Goal: Task Accomplishment & Management: Manage account settings

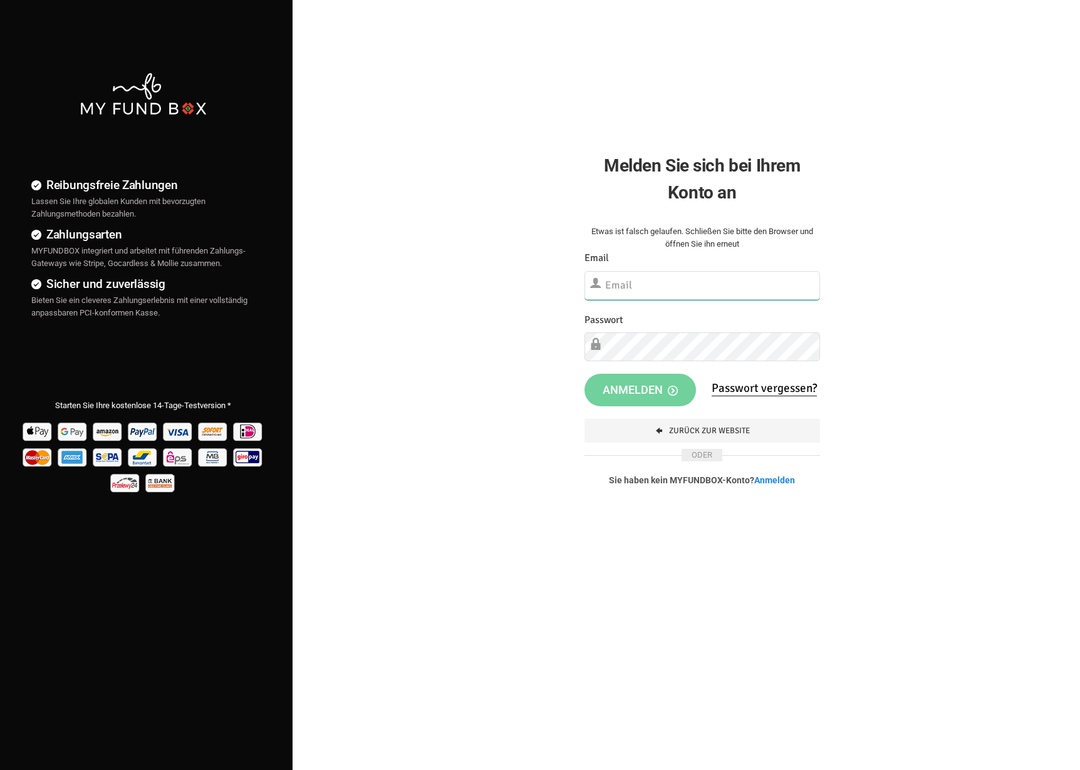
type input "[EMAIL_ADDRESS][DOMAIN_NAME]"
click at [679, 408] on div "Etwas ist falsch gelaufen. Schließen Sie bitte den Browser und öffnen Sie ihn e…" at bounding box center [702, 365] width 261 height 305
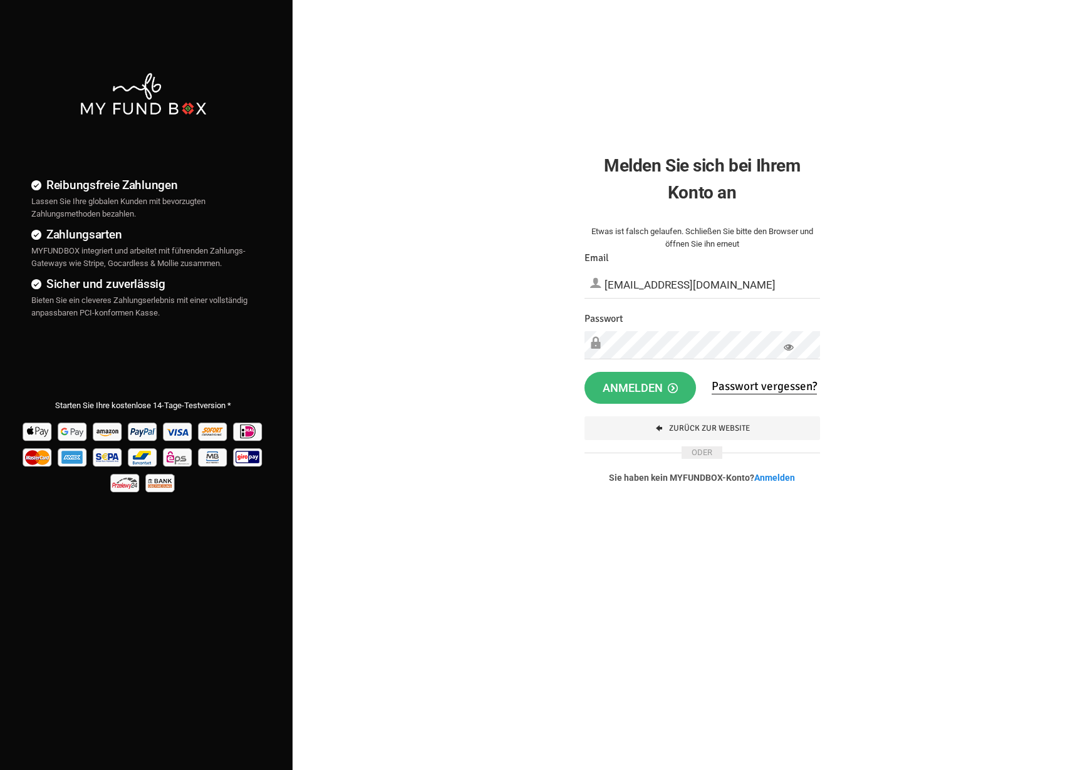
click at [671, 390] on icon "button" at bounding box center [673, 388] width 10 height 10
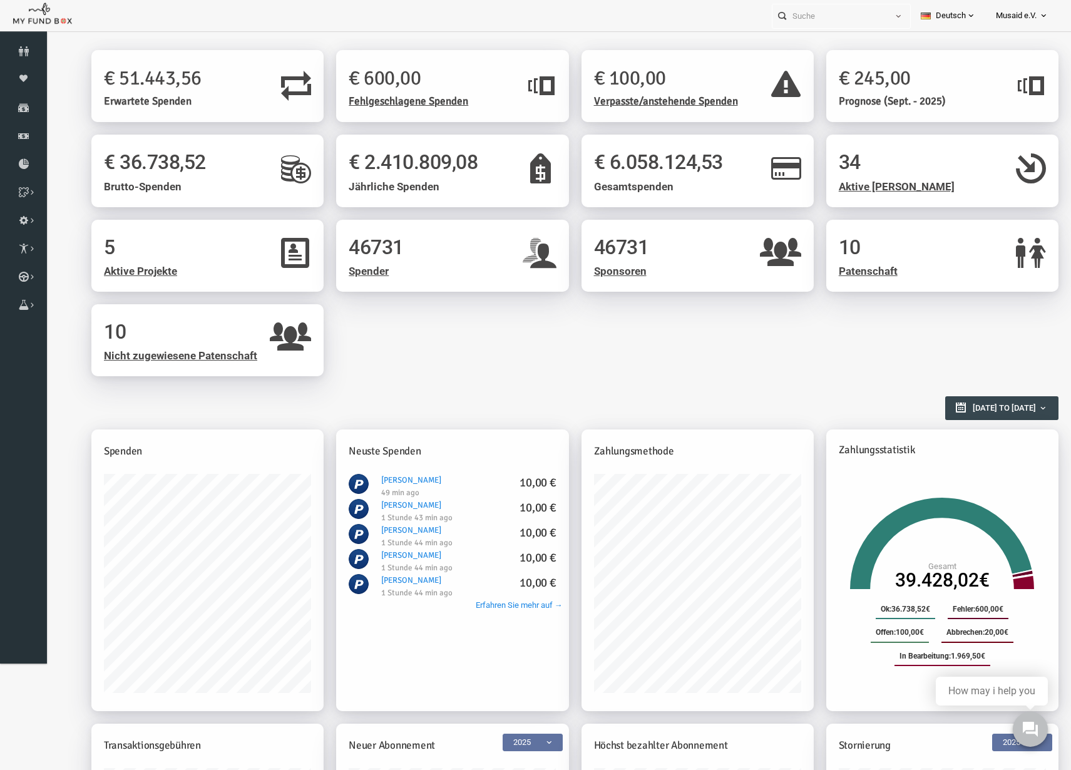
click at [649, 391] on h2 "Berichtsübersicht" at bounding box center [547, 402] width 955 height 22
drag, startPoint x: 676, startPoint y: 467, endPoint x: 778, endPoint y: 736, distance: 287.2
click at [778, 736] on div "Pay Link Erstellen Erstellen Zahlungsmethoden Produkte & Pläne Erstellen € 51.4…" at bounding box center [554, 681] width 968 height 1262
click at [624, 424] on div "Berichtsübersicht 01-08-2025 to 31-08-2025" at bounding box center [547, 417] width 955 height 56
click at [34, 106] on icon at bounding box center [23, 108] width 47 height 10
